Goal: Information Seeking & Learning: Learn about a topic

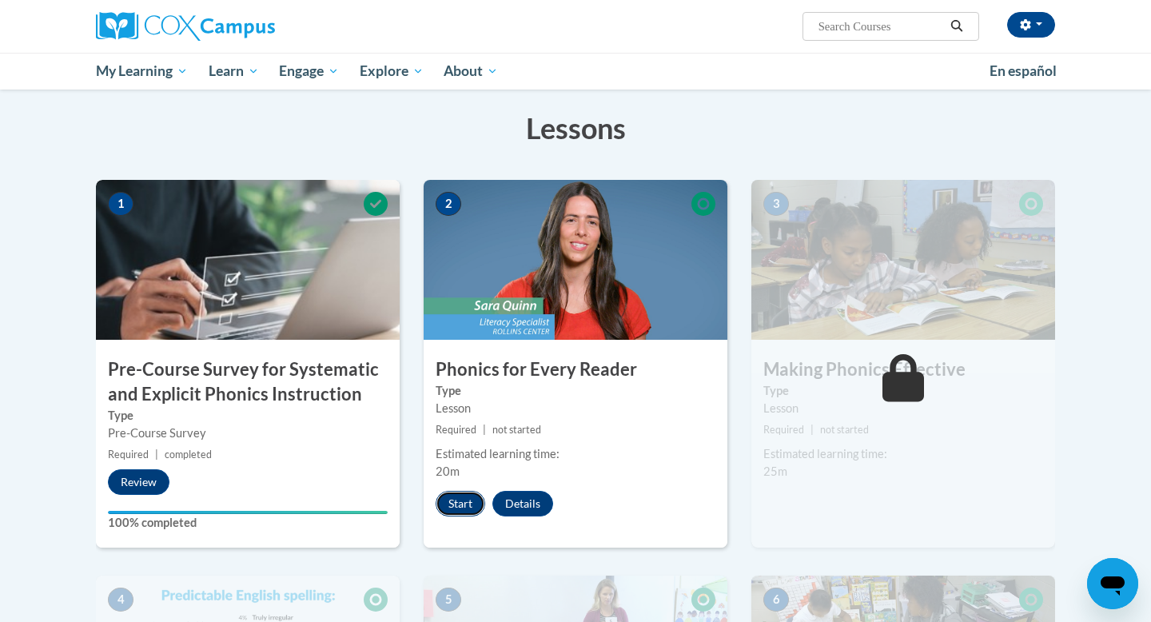
click at [464, 499] on button "Start" at bounding box center [461, 504] width 50 height 26
